Goal: Information Seeking & Learning: Learn about a topic

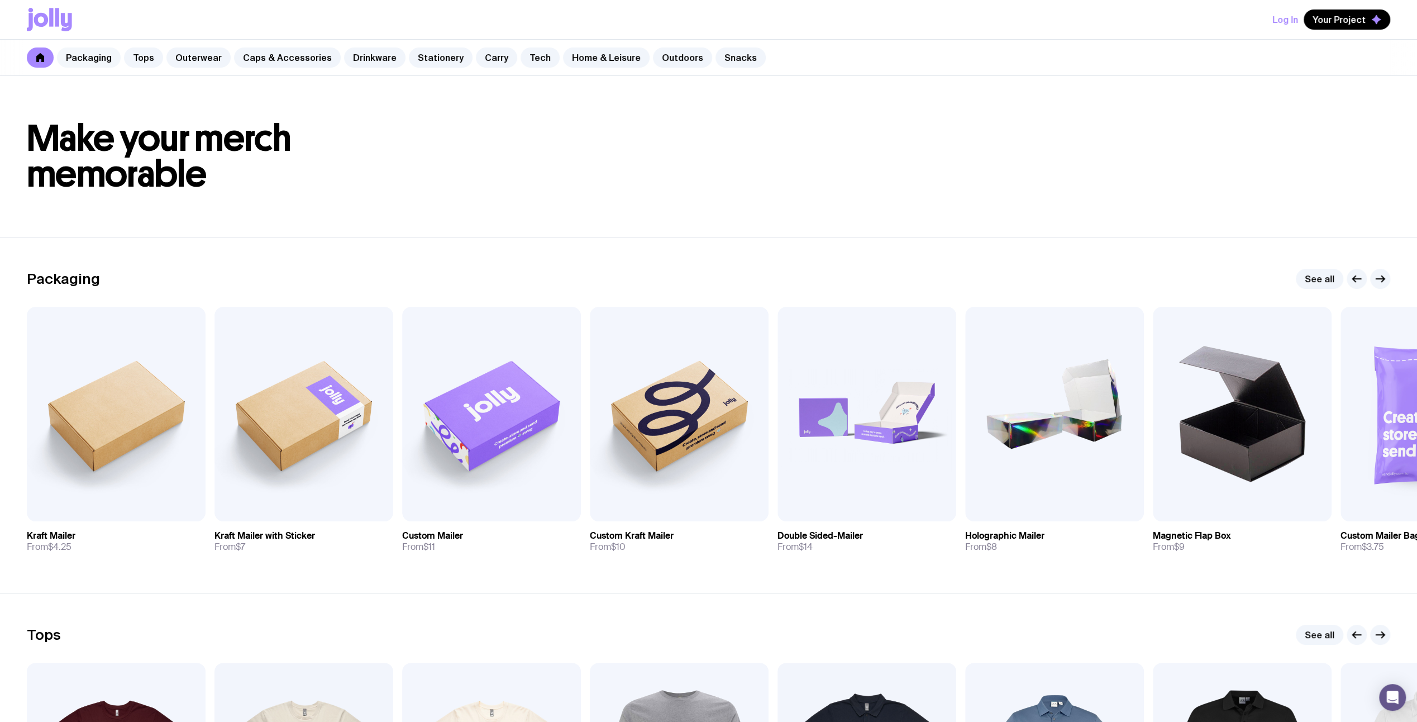
click at [96, 59] on link "Packaging" at bounding box center [89, 57] width 64 height 20
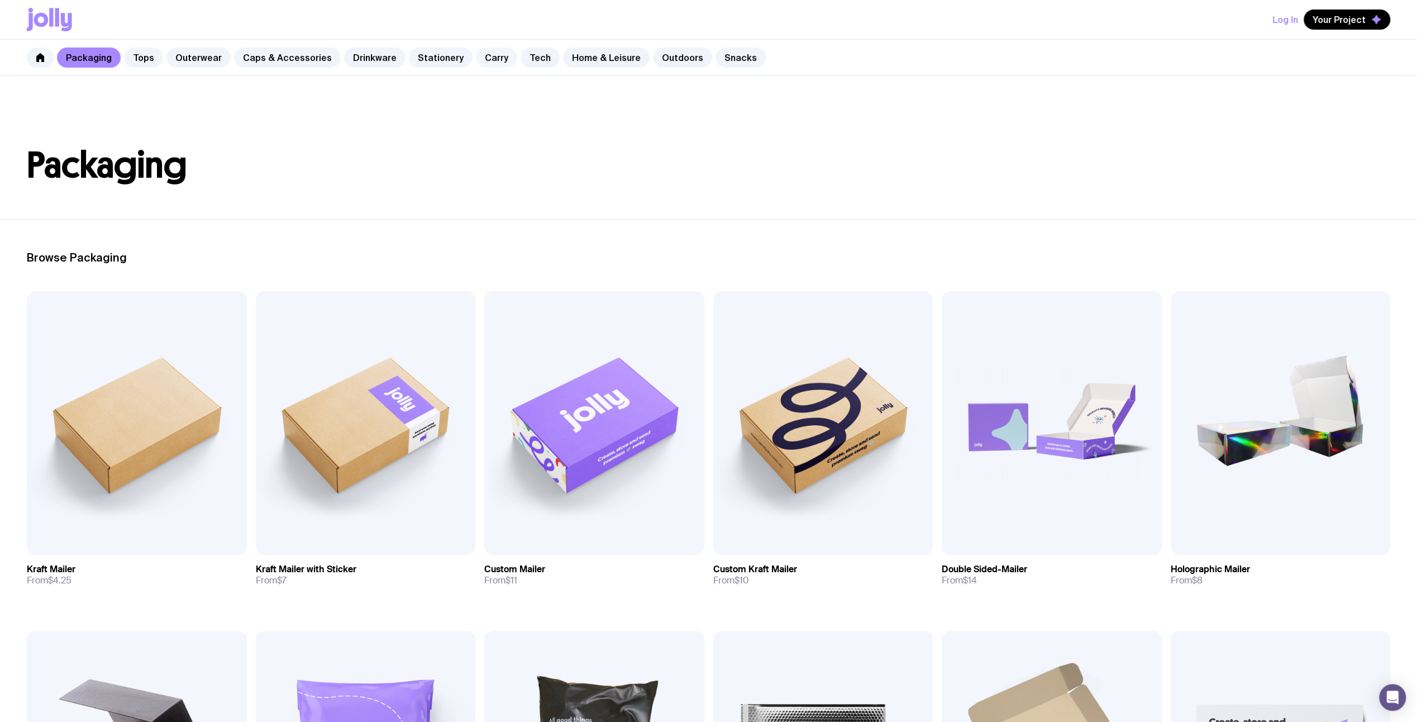
click at [476, 52] on link "Carry" at bounding box center [496, 57] width 41 height 20
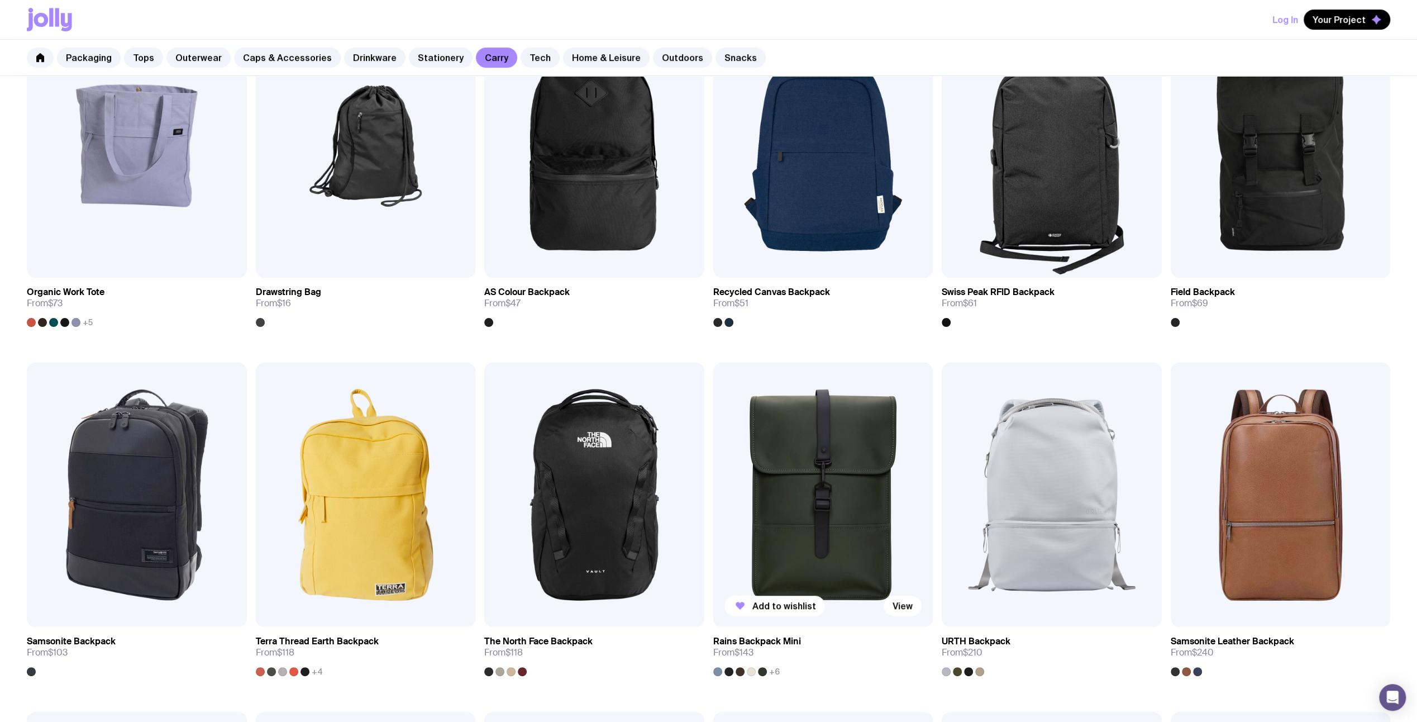
scroll to position [559, 0]
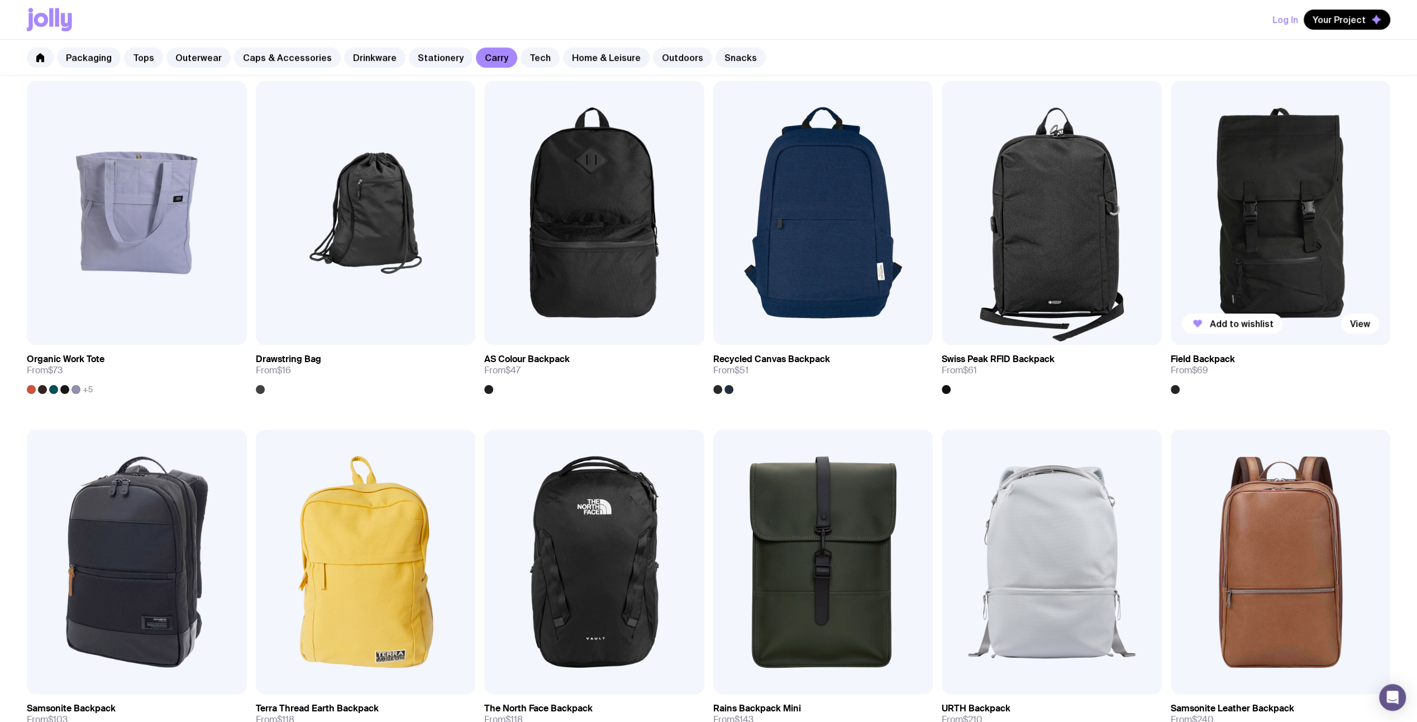
click at [1299, 259] on img at bounding box center [1281, 213] width 220 height 264
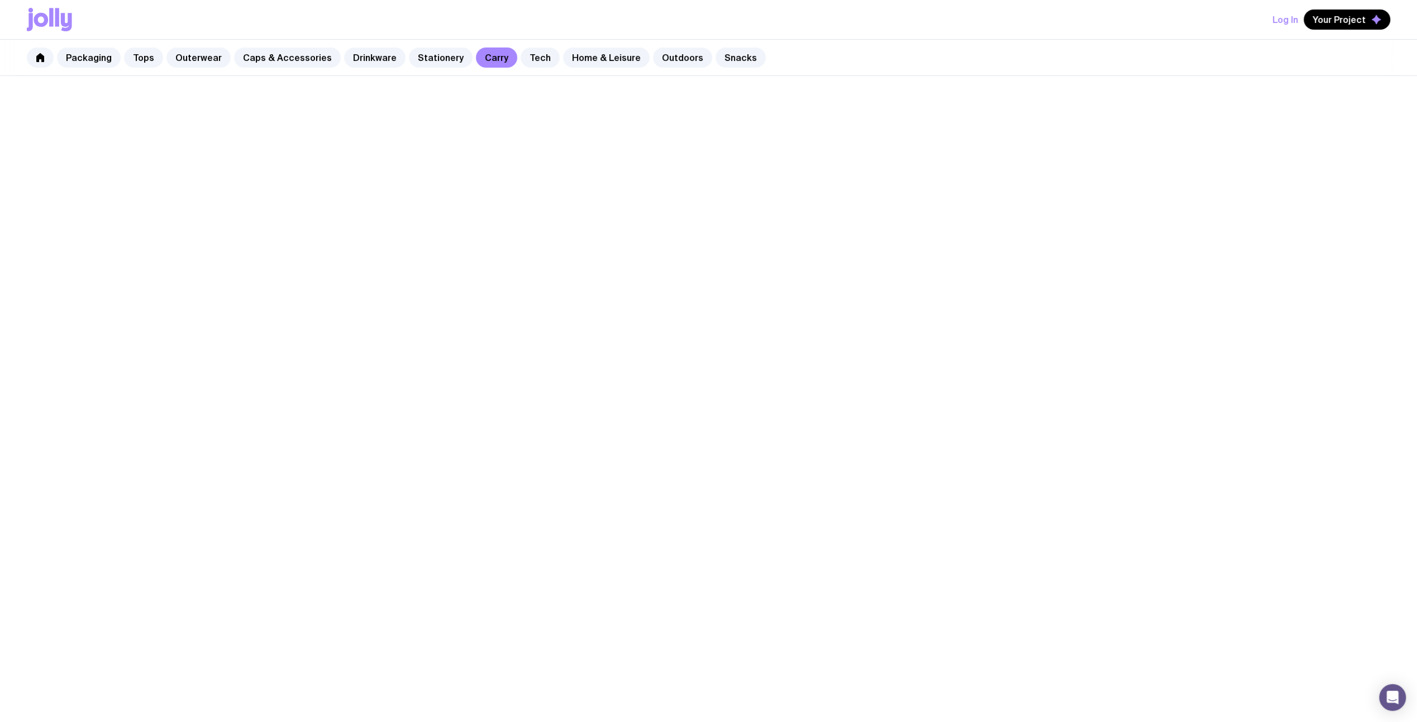
scroll to position [407, 0]
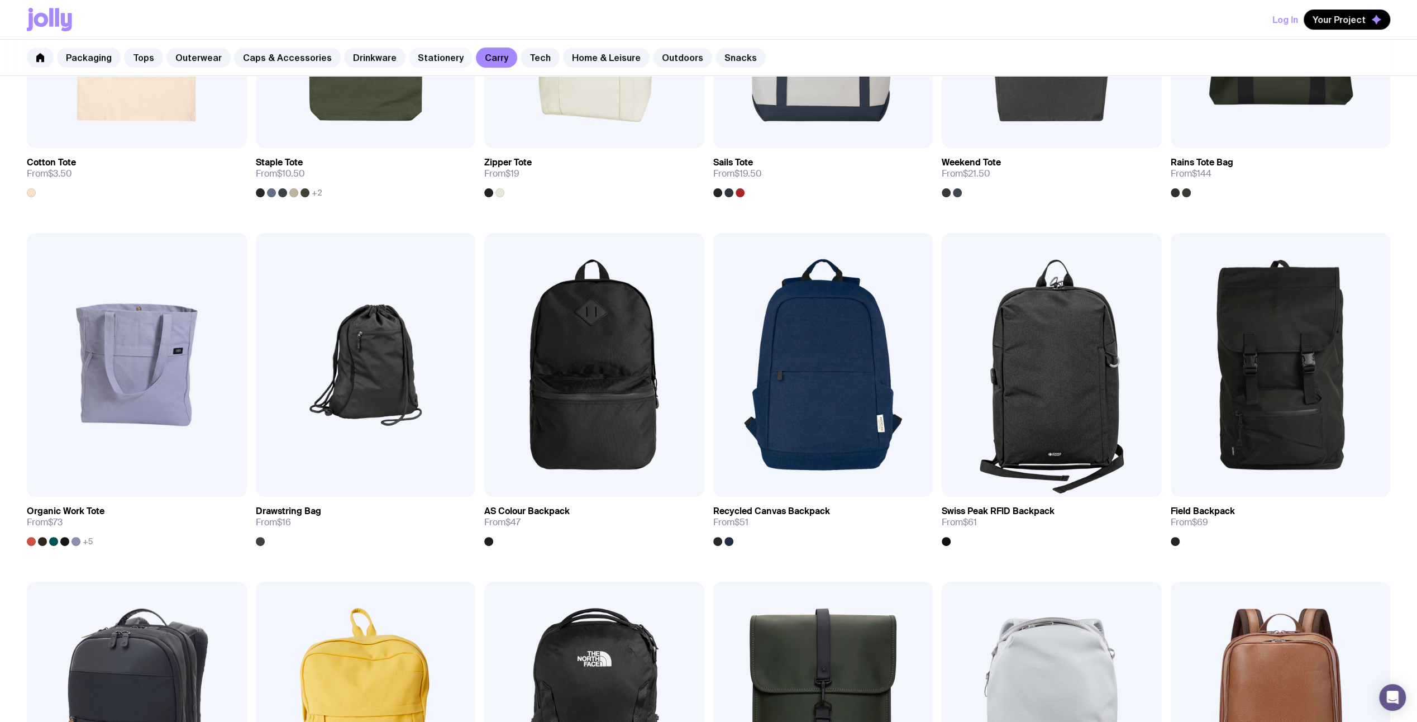
click at [420, 62] on link "Stationery" at bounding box center [441, 57] width 64 height 20
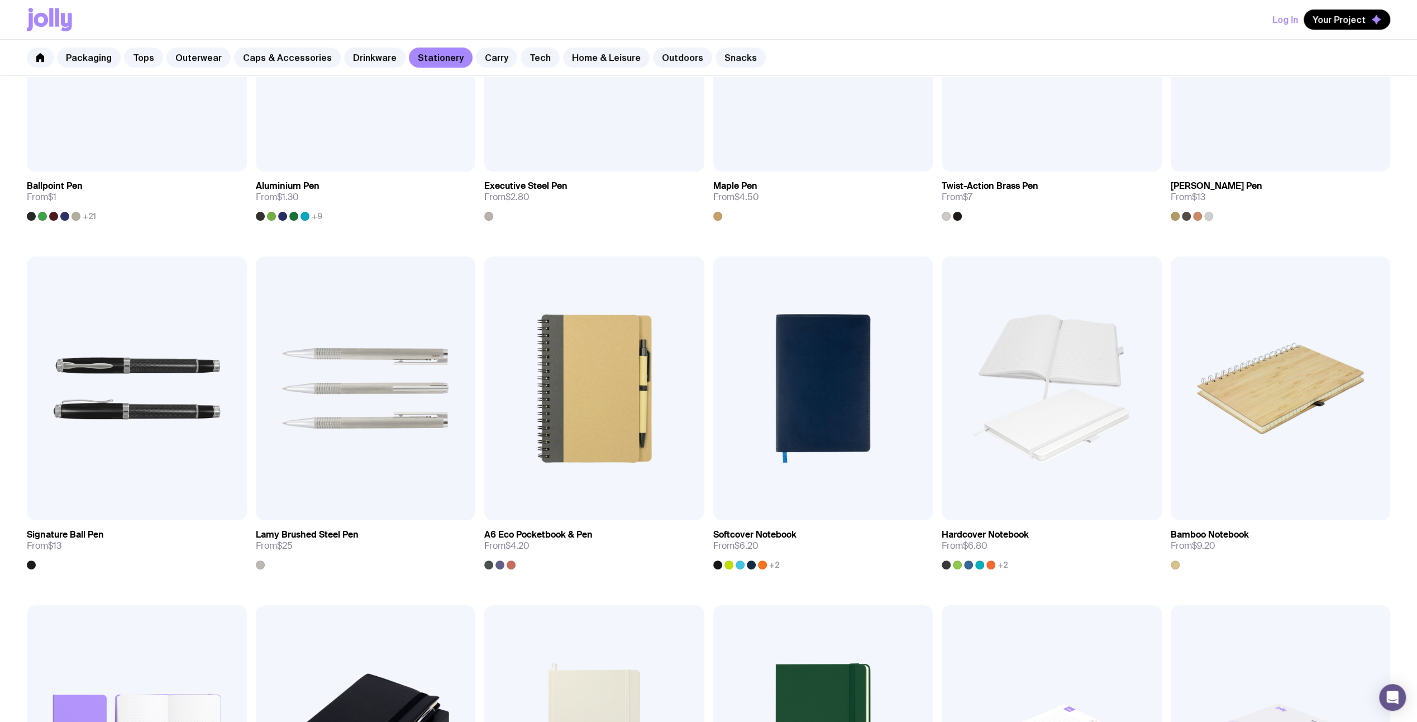
scroll to position [559, 0]
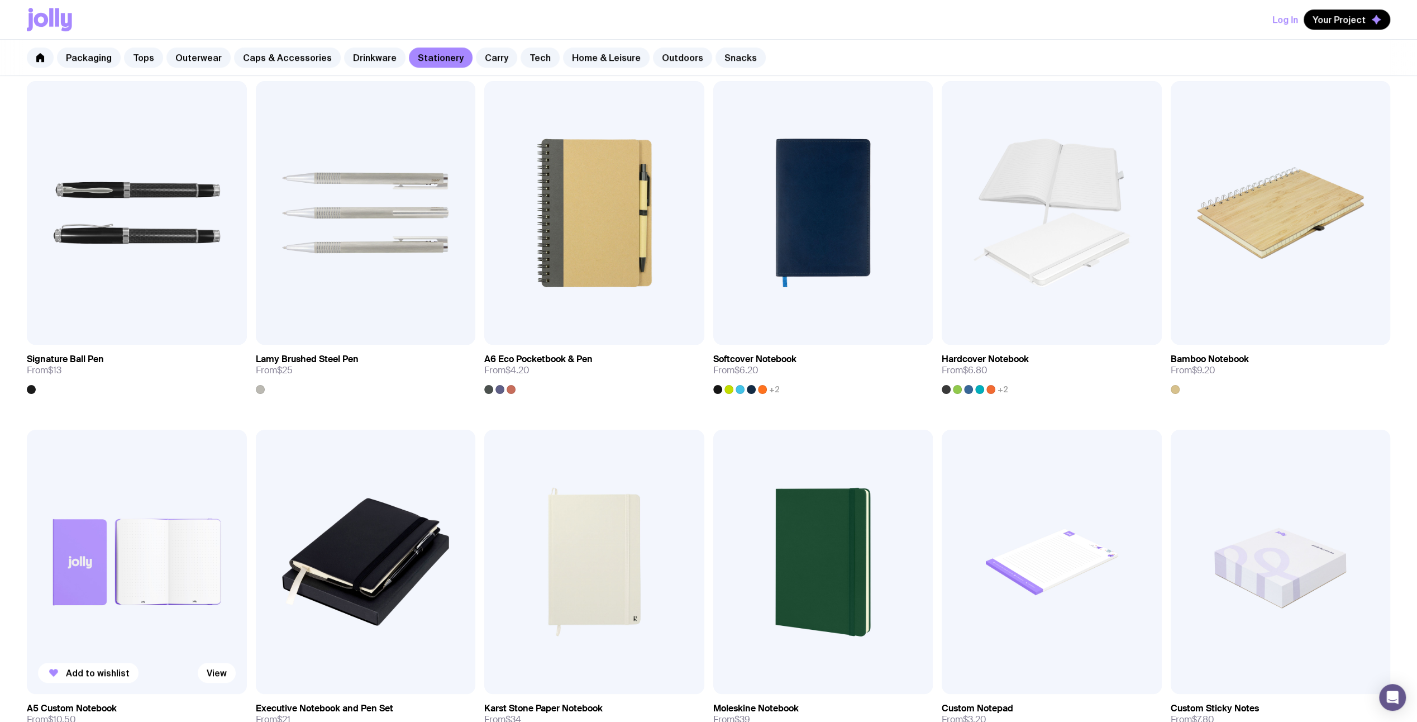
click at [137, 539] on img at bounding box center [137, 562] width 220 height 264
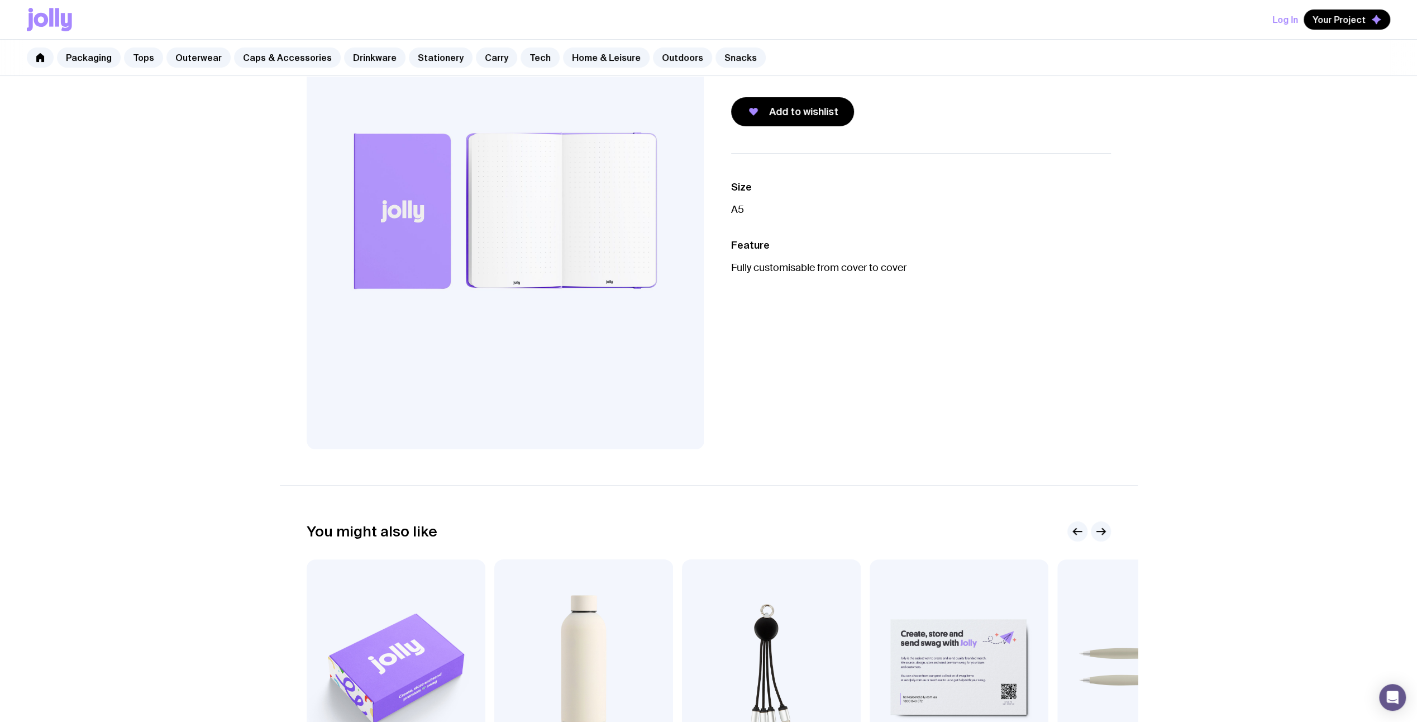
scroll to position [93, 0]
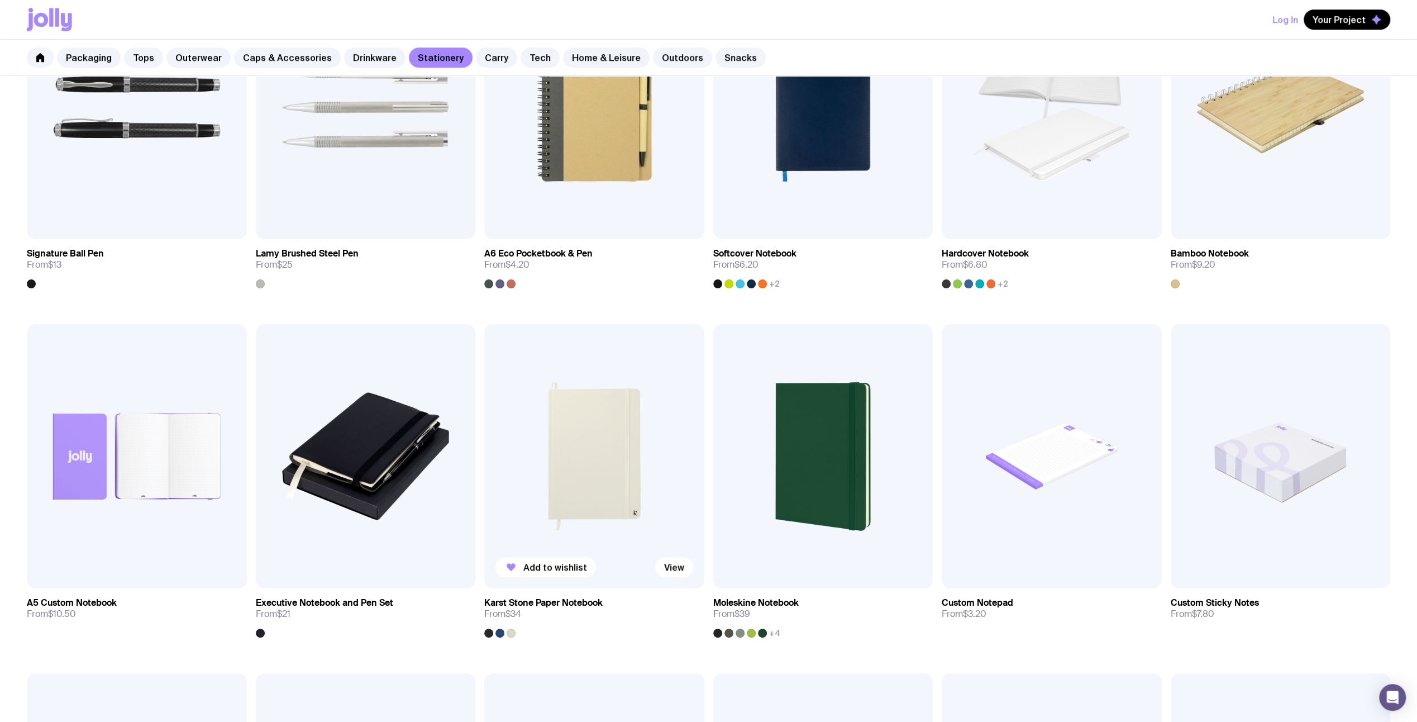
scroll to position [678, 0]
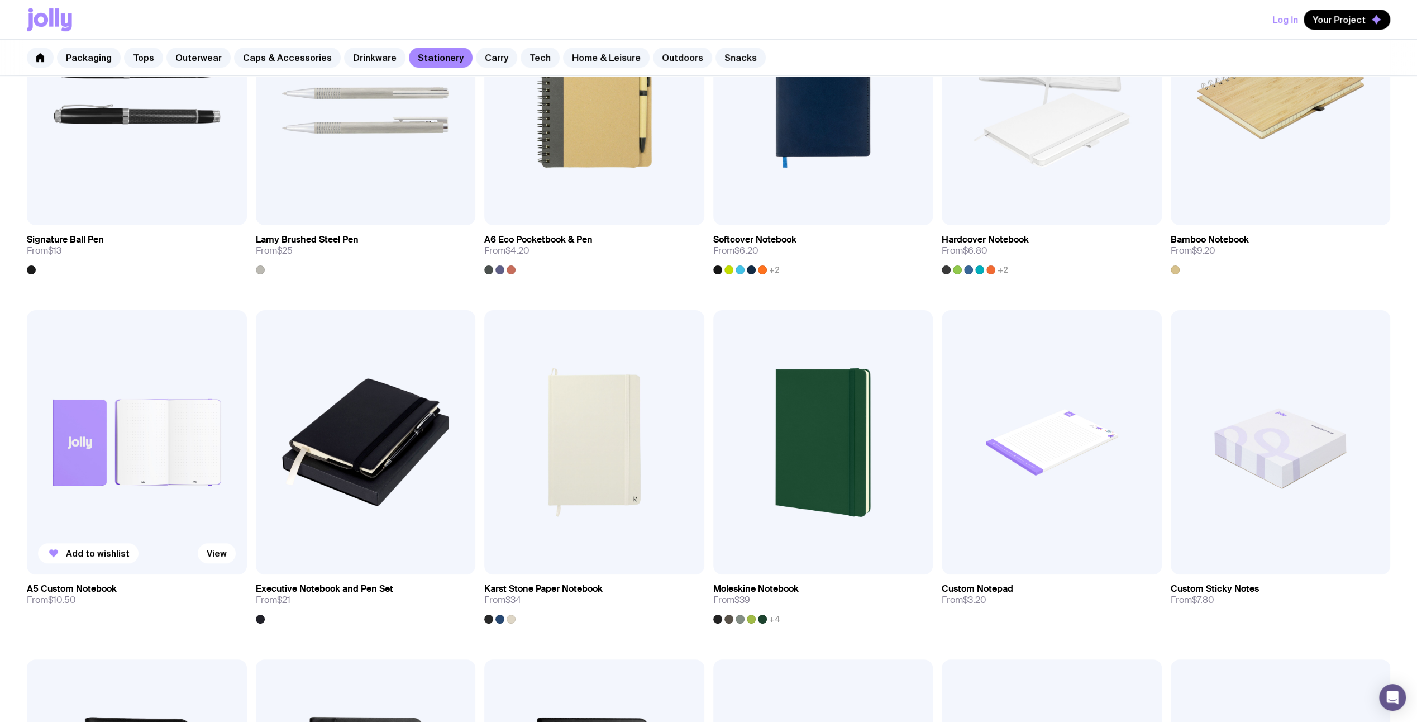
click at [134, 444] on img at bounding box center [137, 442] width 220 height 264
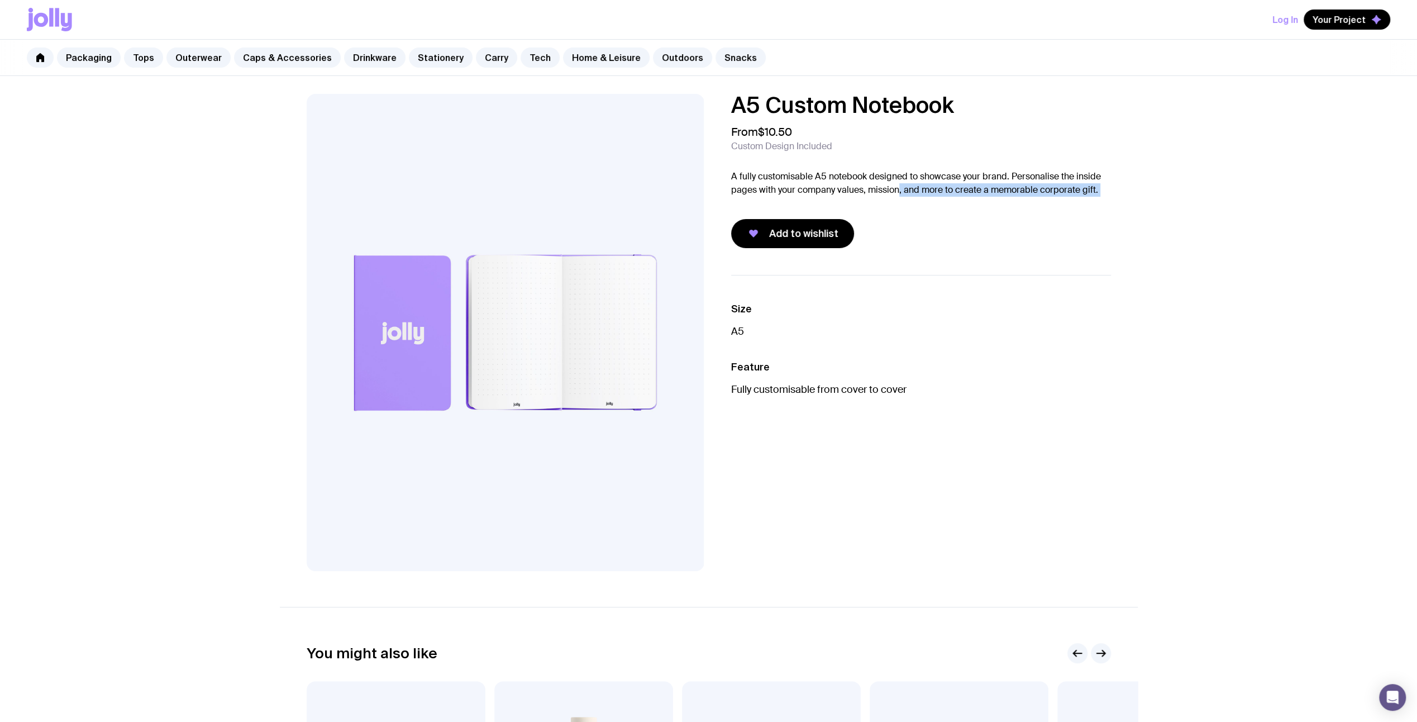
drag, startPoint x: 1060, startPoint y: 198, endPoint x: 898, endPoint y: 188, distance: 162.3
click at [898, 188] on div "A5 Custom Notebook From $10.50 Custom Design Included A fully customisable A5 n…" at bounding box center [921, 171] width 380 height 154
drag, startPoint x: 898, startPoint y: 188, endPoint x: 1092, endPoint y: 199, distance: 193.6
click at [1092, 199] on div "A5 Custom Notebook From $10.50 Custom Design Included A fully customisable A5 n…" at bounding box center [921, 171] width 380 height 154
click at [1175, 232] on div "A5 Custom Notebook From $10.50 Custom Design Included A fully customisable A5 n…" at bounding box center [708, 537] width 1417 height 922
